Goal: Check status: Check status

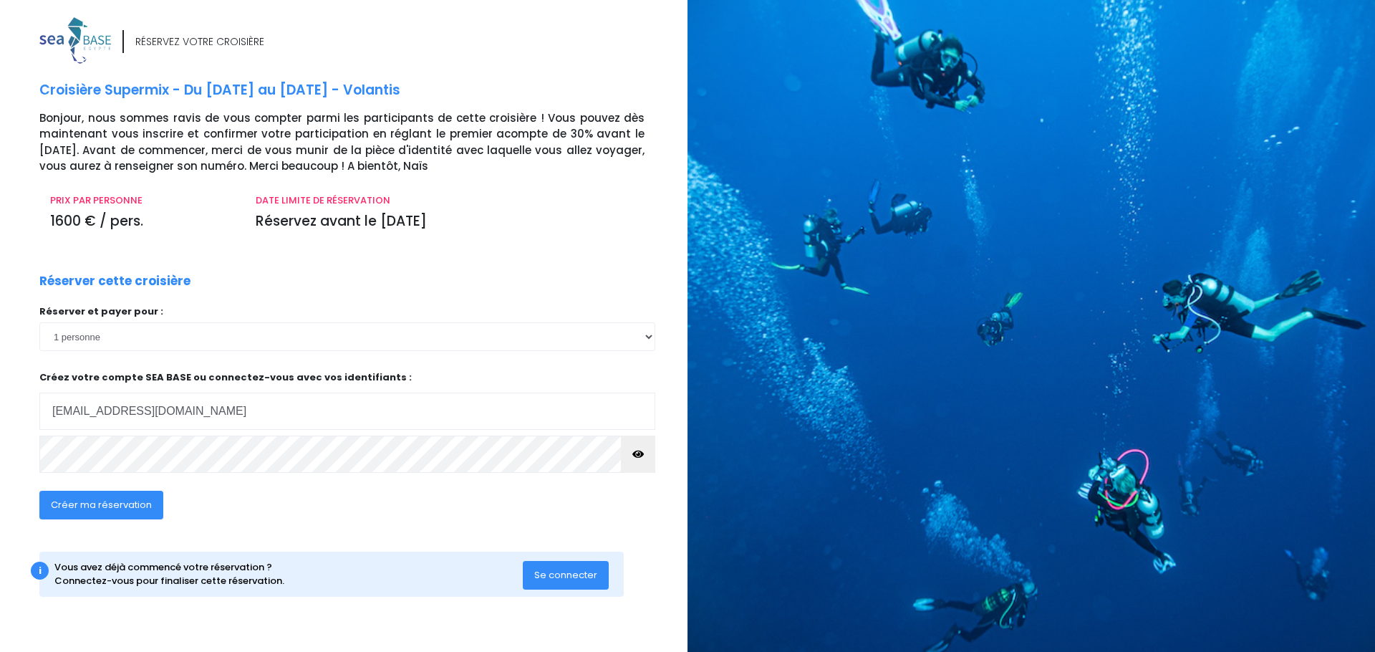
type input "[EMAIL_ADDRESS][DOMAIN_NAME]"
click at [552, 574] on span "Se connecter" at bounding box center [565, 575] width 63 height 14
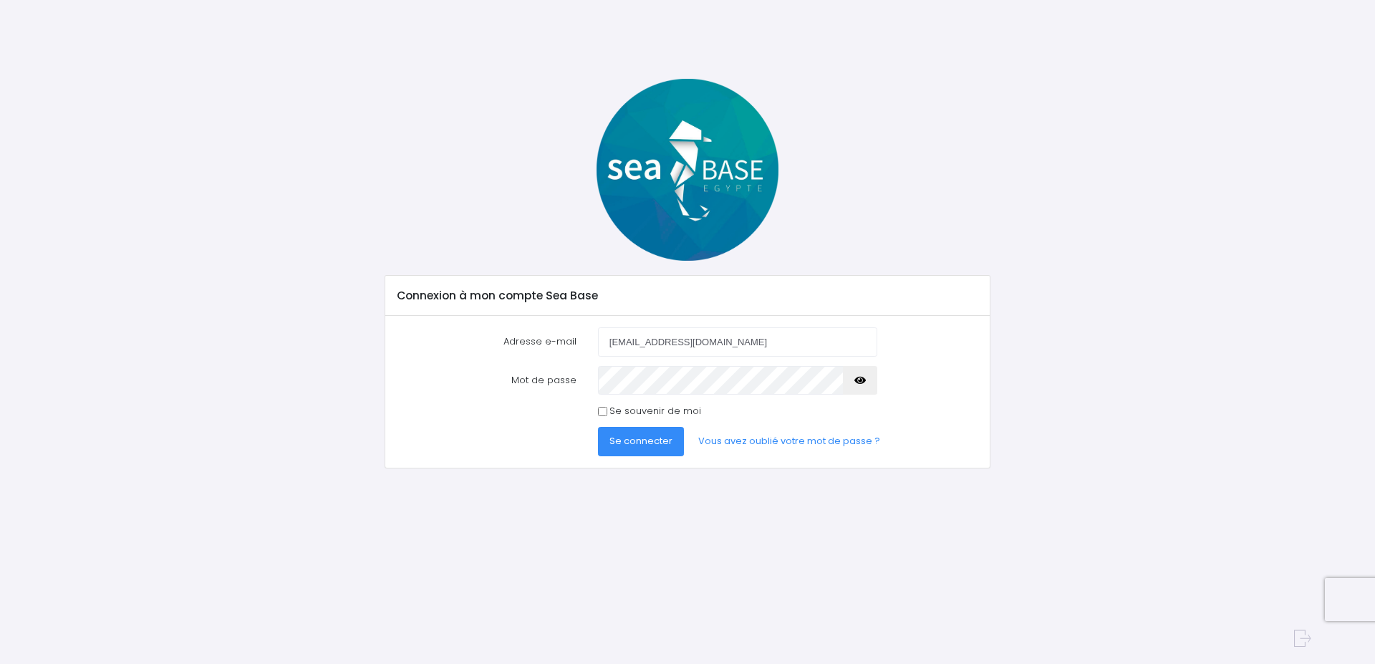
click at [631, 447] on span "Se connecter" at bounding box center [641, 441] width 63 height 14
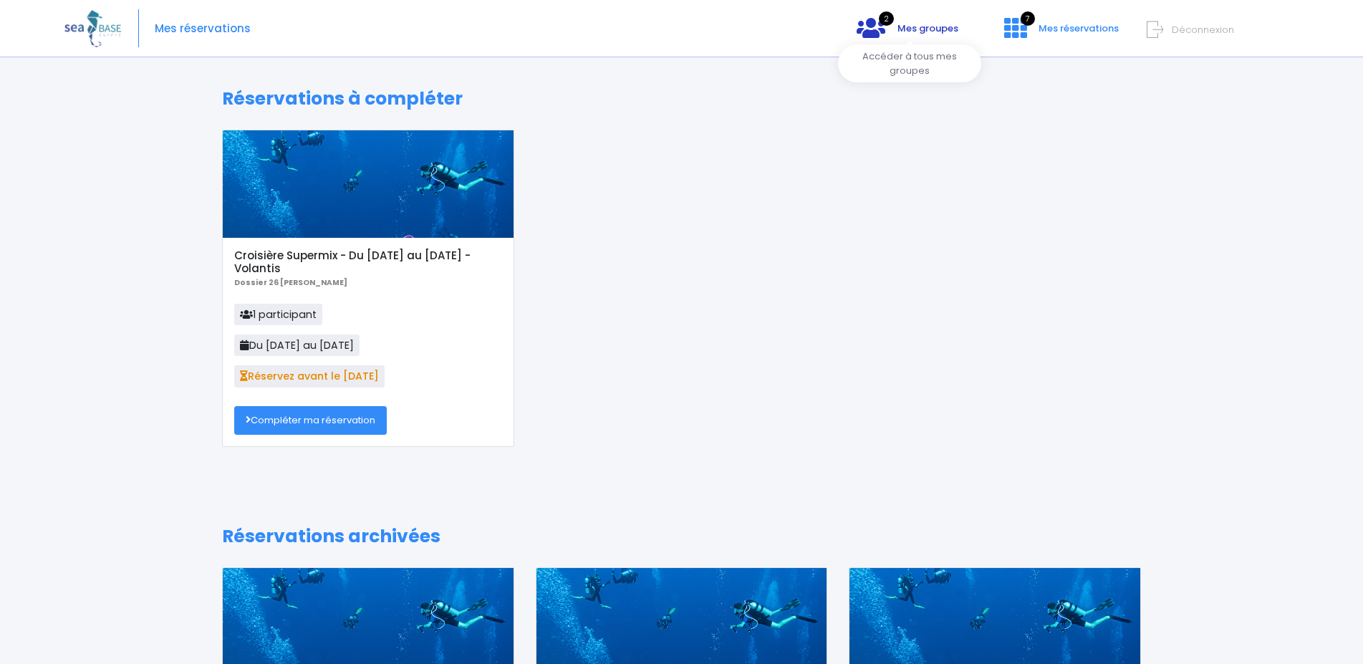
click at [875, 36] on icon at bounding box center [871, 27] width 29 height 23
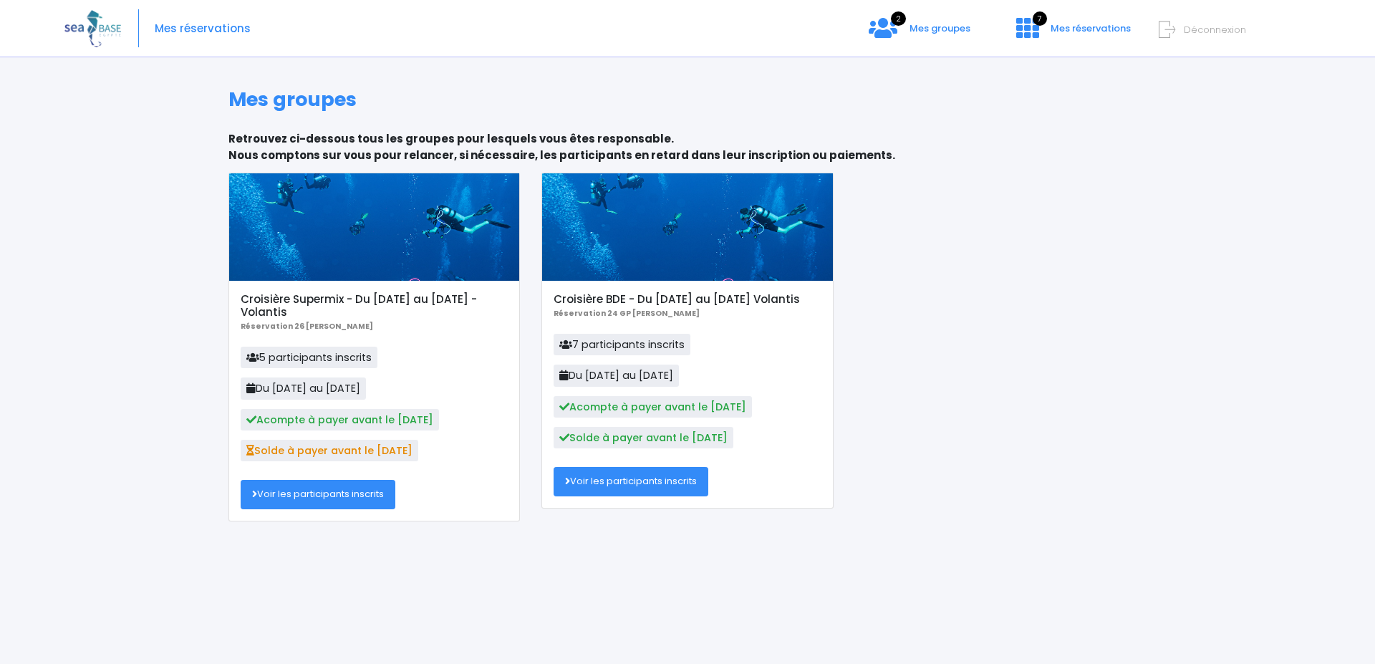
click at [327, 491] on link "Voir les participants inscrits" at bounding box center [318, 494] width 155 height 29
